Goal: Task Accomplishment & Management: Complete application form

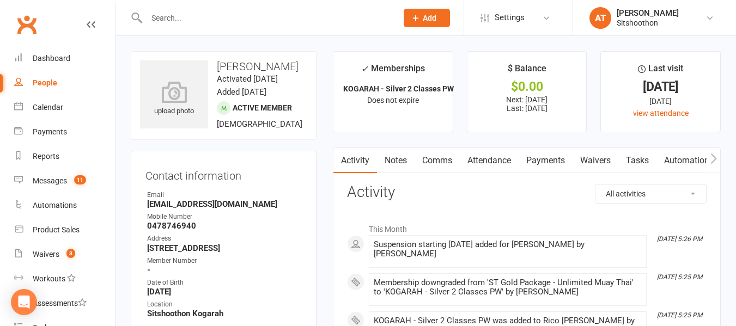
click at [196, 14] on input "text" at bounding box center [266, 17] width 246 height 15
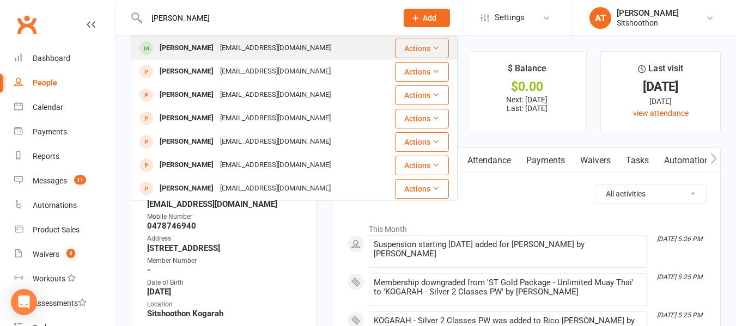
type input "[PERSON_NAME]"
click at [185, 50] on div "[PERSON_NAME]" at bounding box center [186, 48] width 60 height 16
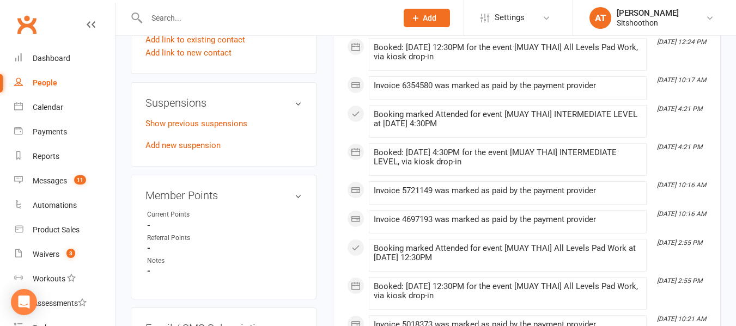
scroll to position [621, 0]
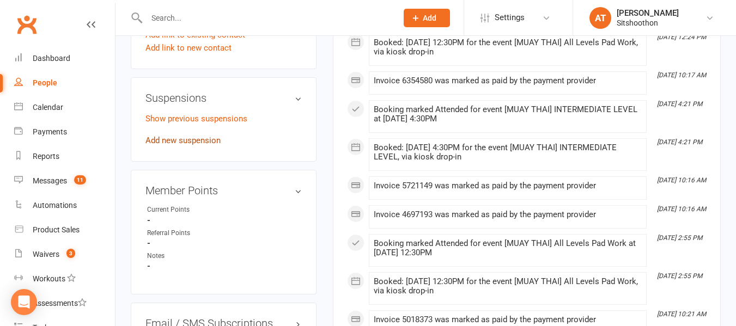
click at [178, 146] on link "Add new suspension" at bounding box center [183, 141] width 75 height 10
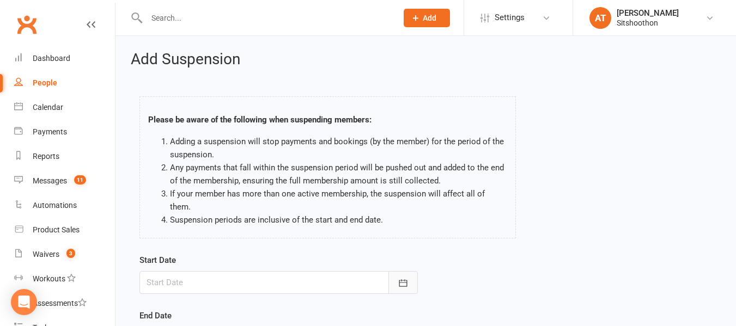
click at [401, 271] on button "button" at bounding box center [403, 282] width 29 height 23
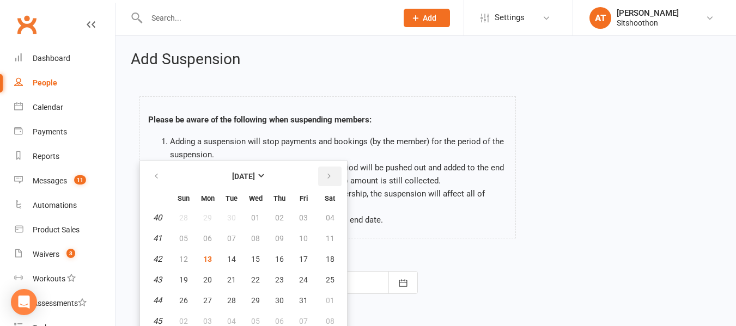
click at [324, 167] on button "button" at bounding box center [329, 177] width 23 height 20
click at [202, 229] on button "03" at bounding box center [207, 239] width 23 height 20
type input "[DATE]"
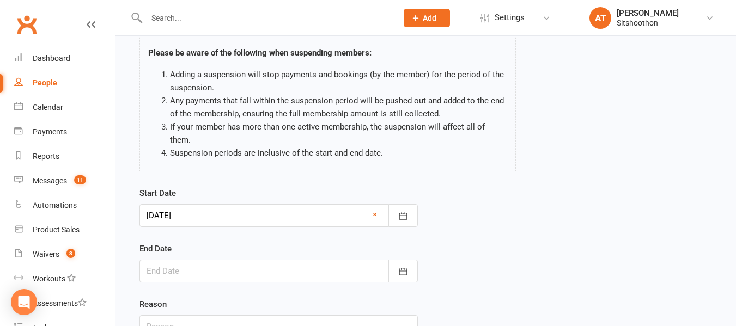
scroll to position [69, 0]
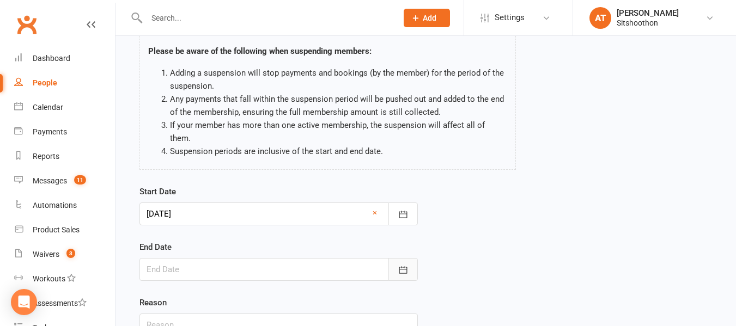
click at [410, 260] on button "button" at bounding box center [403, 269] width 29 height 23
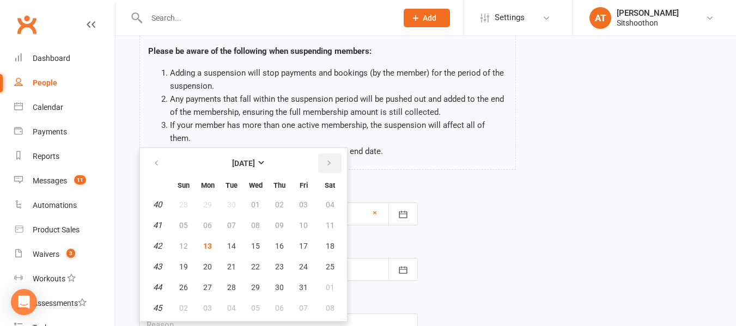
click at [326, 159] on icon "button" at bounding box center [329, 163] width 8 height 9
click at [211, 283] on span "24" at bounding box center [207, 287] width 9 height 9
type input "[DATE]"
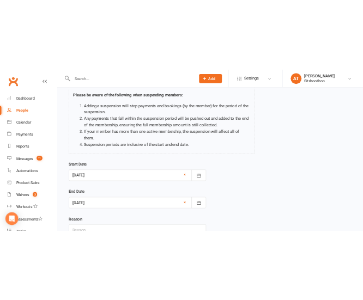
scroll to position [153, 0]
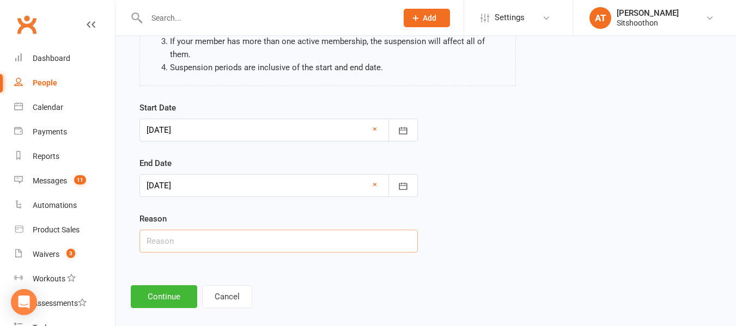
click at [185, 230] on input "text" at bounding box center [279, 241] width 279 height 23
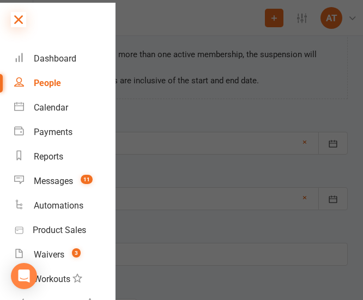
click at [21, 20] on icon at bounding box center [18, 19] width 15 height 15
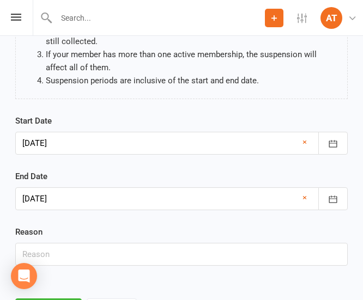
scroll to position [205, 0]
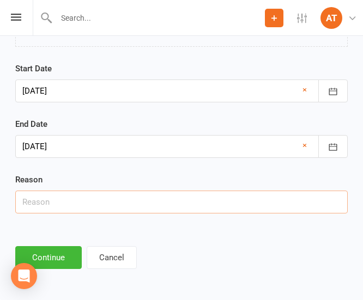
click at [38, 205] on input "text" at bounding box center [181, 202] width 332 height 23
type input "Travel"
click at [48, 261] on button "Continue" at bounding box center [48, 257] width 66 height 23
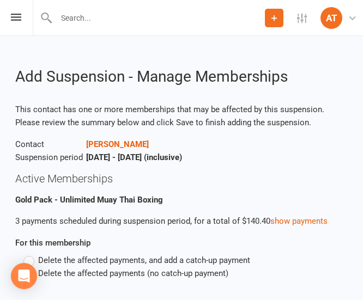
scroll to position [75, 0]
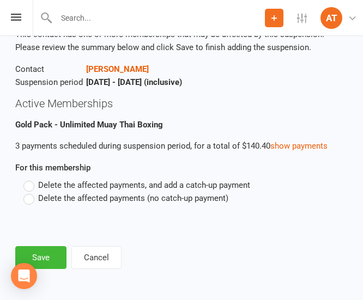
click at [32, 202] on label "Delete the affected payments (no catch-up payment)" at bounding box center [125, 198] width 205 height 13
click at [31, 192] on input "Delete the affected payments (no catch-up payment)" at bounding box center [26, 192] width 7 height 0
click at [43, 263] on button "Save" at bounding box center [40, 257] width 51 height 23
